Goal: Transaction & Acquisition: Purchase product/service

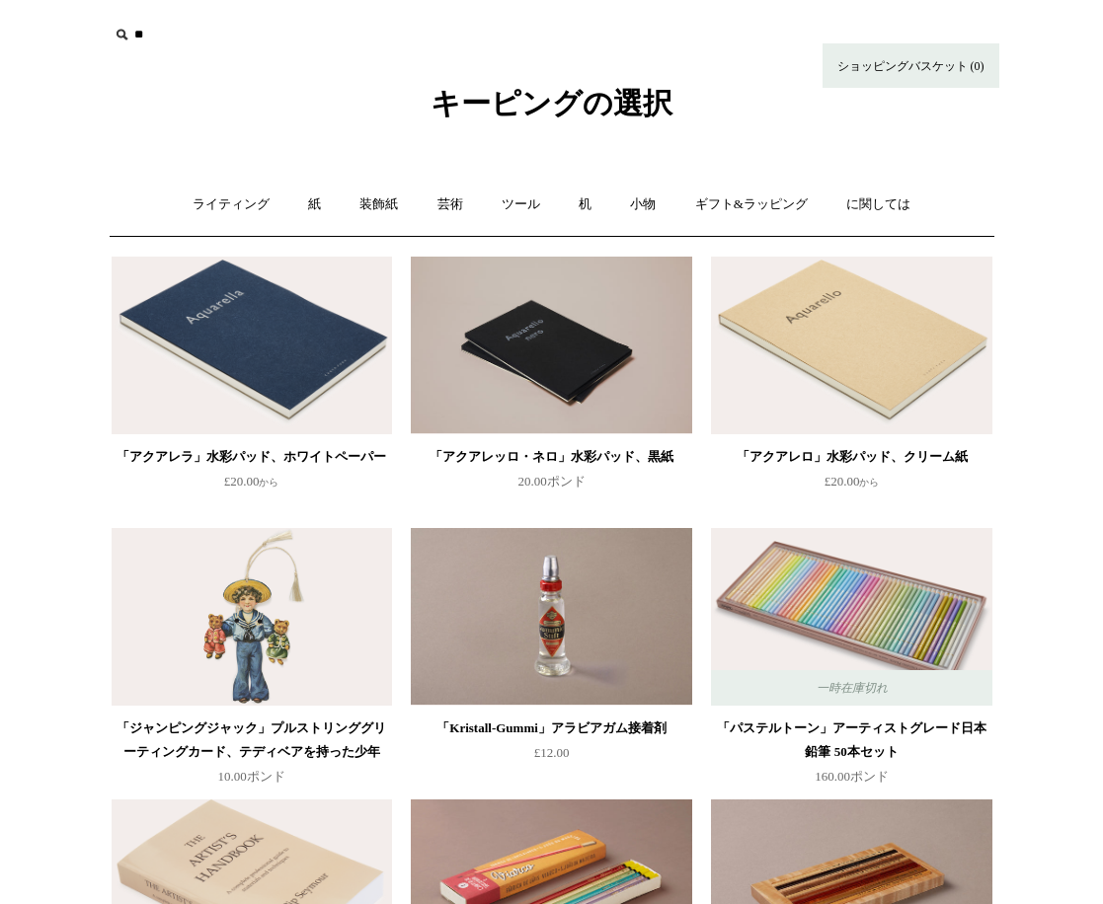
click at [122, 34] on icon at bounding box center [122, 35] width 22 height 22
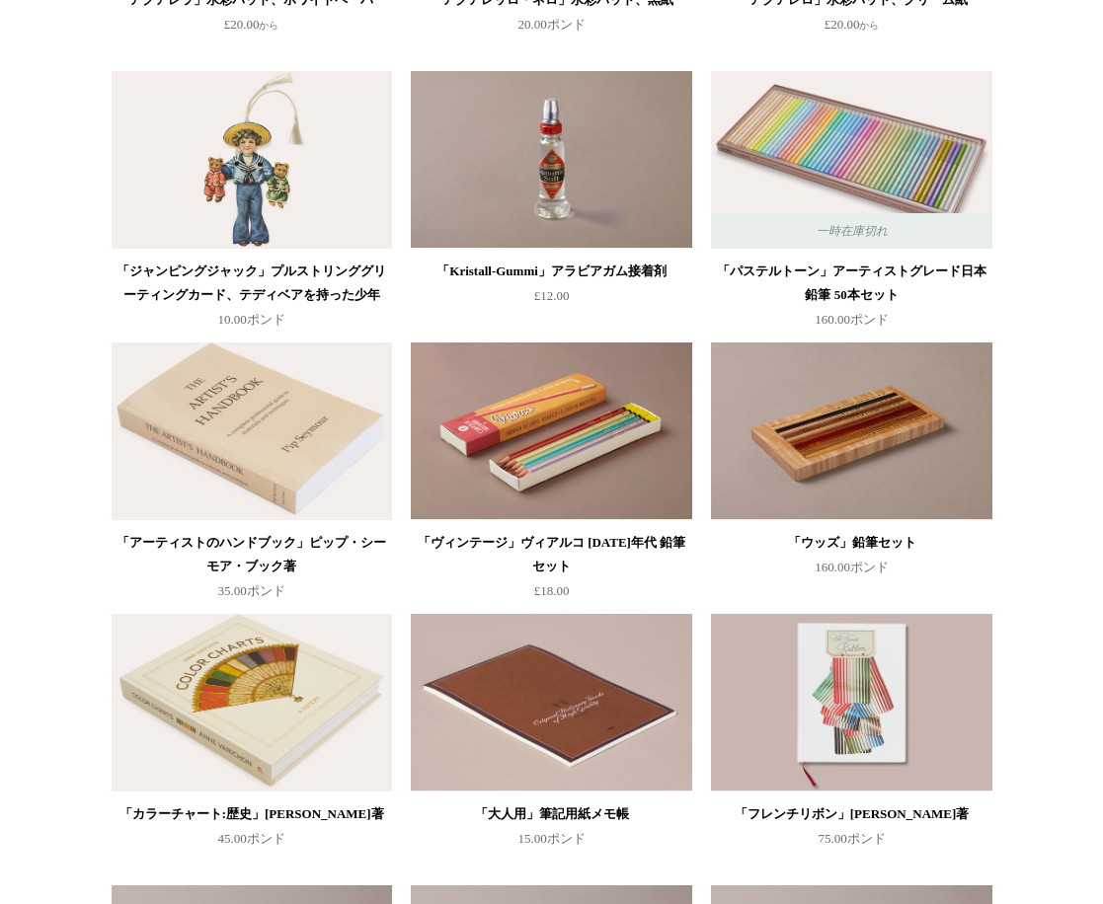
scroll to position [22471, 0]
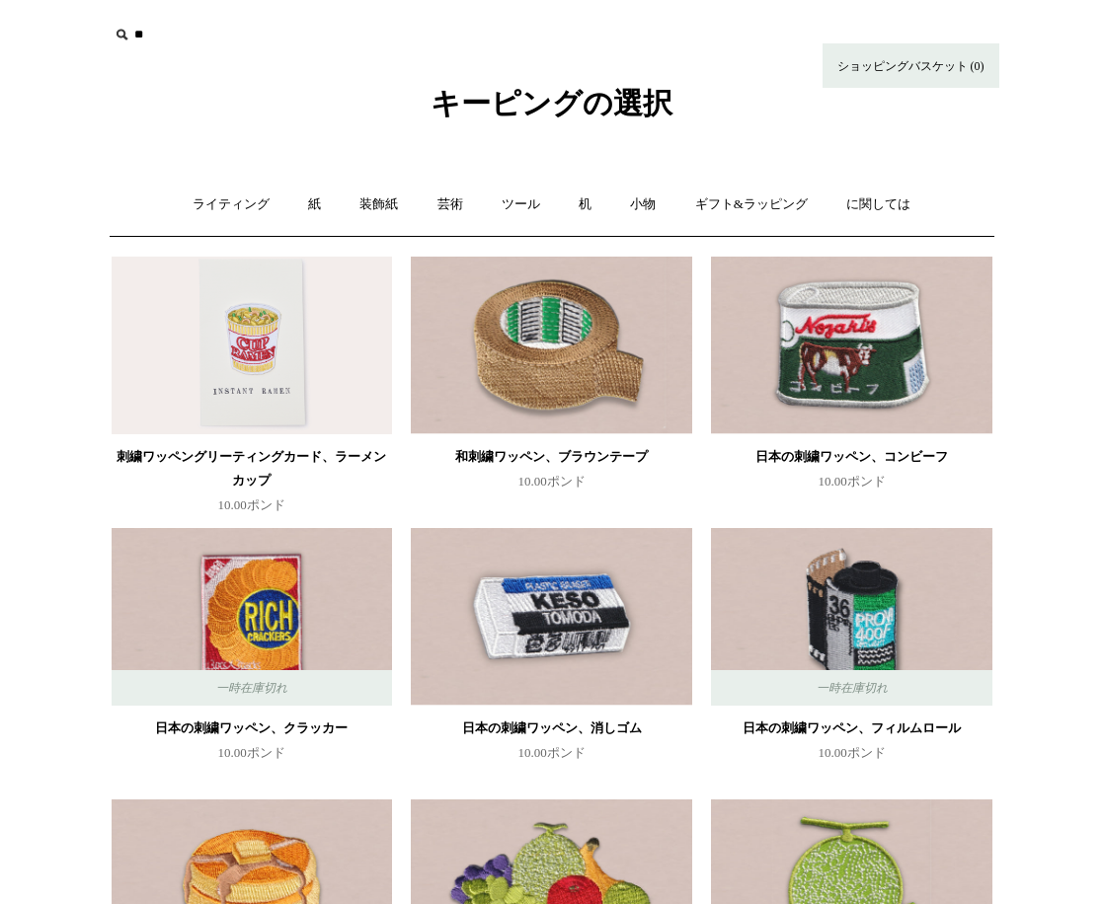
click at [250, 409] on img at bounding box center [252, 346] width 280 height 178
click at [122, 34] on icon at bounding box center [122, 35] width 22 height 22
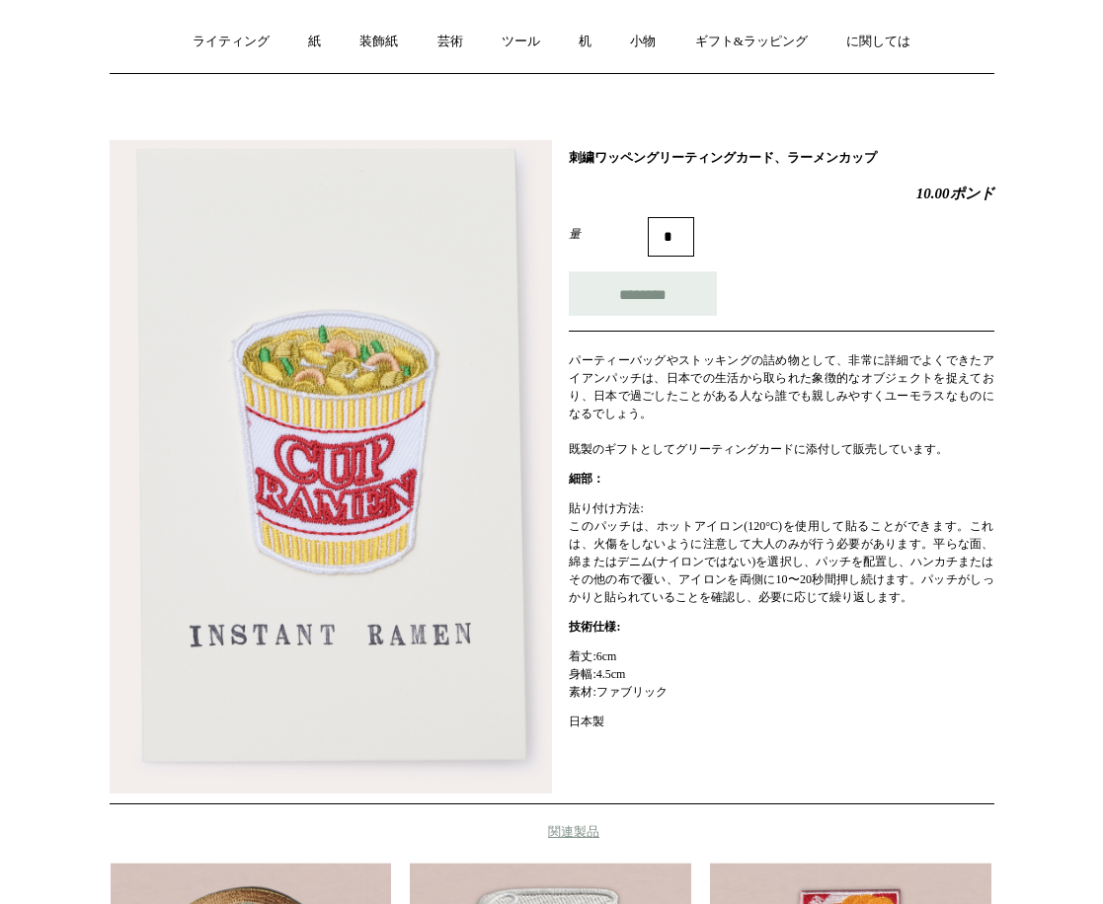
scroll to position [131, 0]
